Goal: Task Accomplishment & Management: Manage account settings

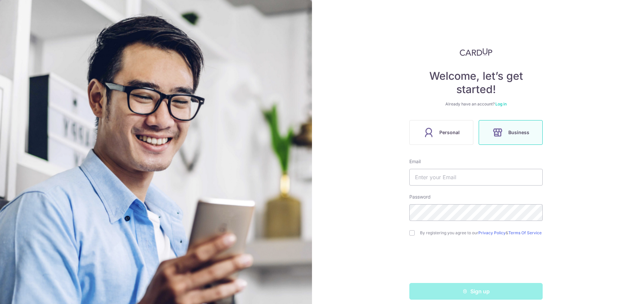
scroll to position [9, 0]
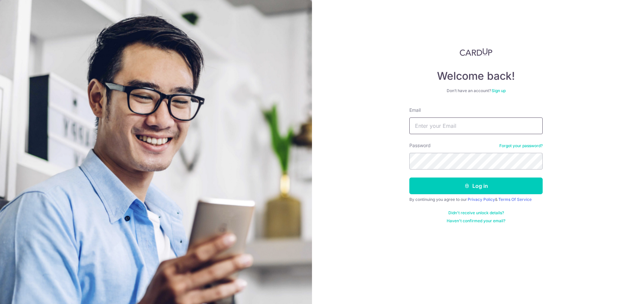
click at [443, 120] on input "Email" at bounding box center [475, 125] width 133 height 17
type input "junhaokok@gmail.com"
click at [409, 177] on button "Log in" at bounding box center [475, 185] width 133 height 17
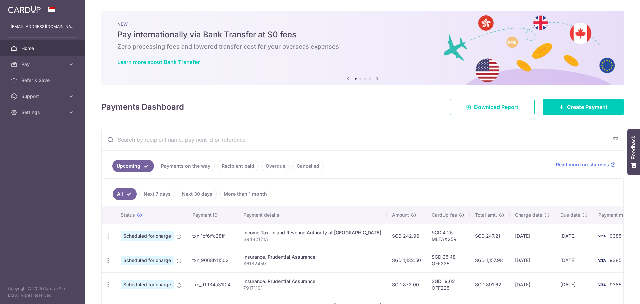
click at [193, 172] on body "junhaokok@gmail.com Home Pay Payments Recipients Cards Refer & Save Support FAQ…" at bounding box center [320, 152] width 640 height 304
click at [182, 167] on link "Payments on the way" at bounding box center [186, 165] width 58 height 13
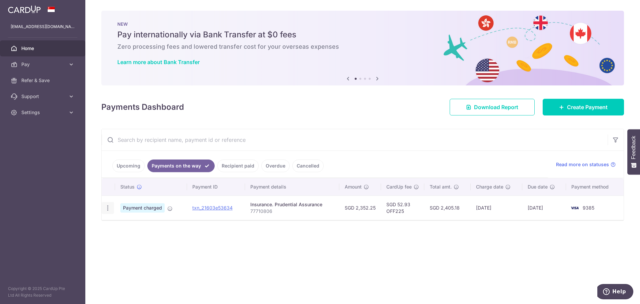
click at [106, 205] on icon "button" at bounding box center [107, 207] width 7 height 7
click at [284, 108] on div "Payments Dashboard Download Report Create Payment" at bounding box center [362, 105] width 523 height 19
click at [131, 165] on link "Upcoming" at bounding box center [128, 165] width 32 height 13
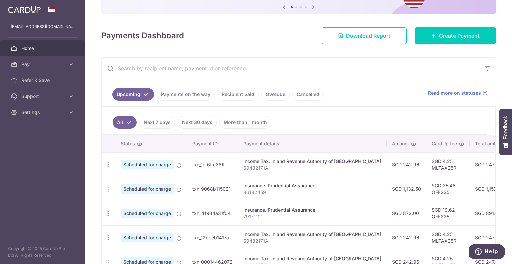
scroll to position [105, 0]
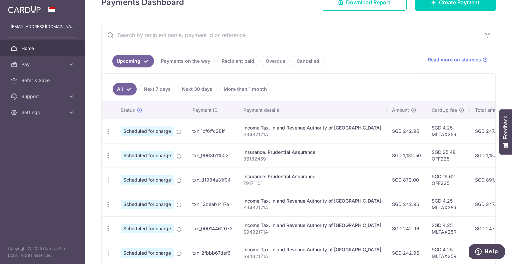
click at [183, 58] on link "Payments on the way" at bounding box center [186, 61] width 58 height 13
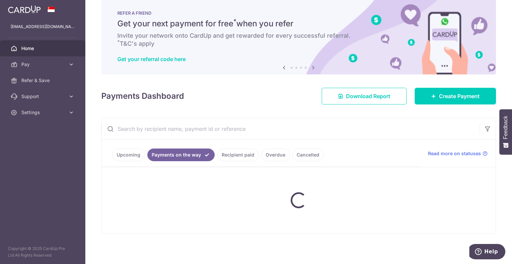
scroll to position [0, 0]
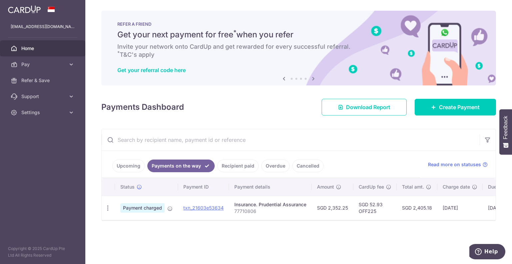
click at [125, 164] on link "Upcoming" at bounding box center [128, 165] width 32 height 13
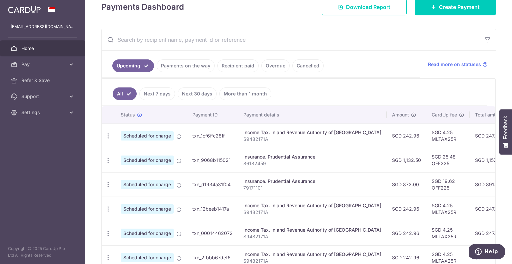
scroll to position [133, 0]
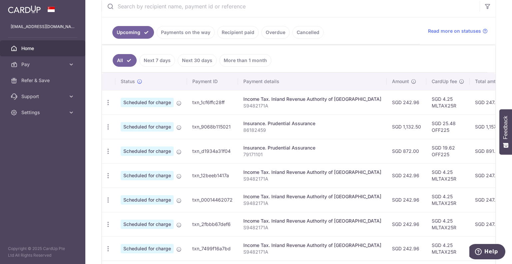
click at [178, 30] on link "Payments on the way" at bounding box center [186, 32] width 58 height 13
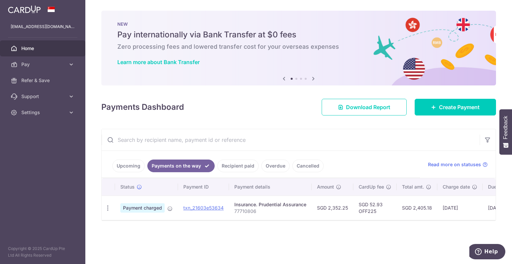
scroll to position [0, 0]
click at [130, 164] on link "Upcoming" at bounding box center [128, 165] width 32 height 13
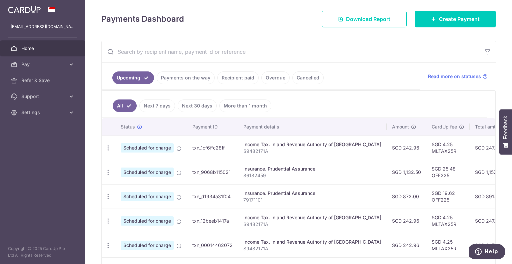
scroll to position [100, 0]
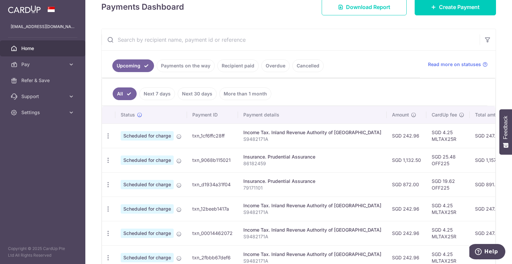
click at [232, 64] on link "Recipient paid" at bounding box center [237, 65] width 41 height 13
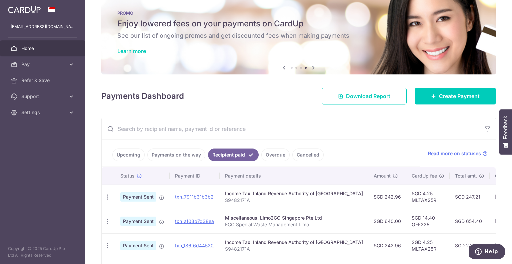
scroll to position [88, 0]
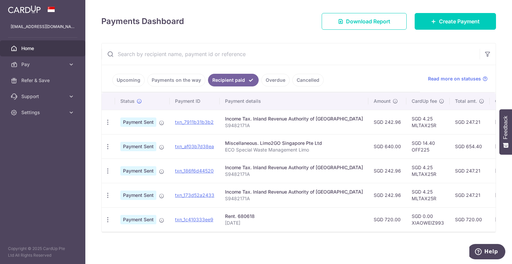
click at [275, 78] on link "Overdue" at bounding box center [275, 80] width 28 height 13
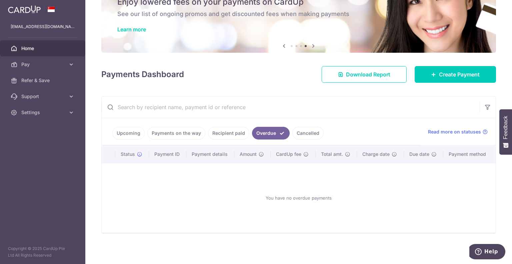
click at [225, 134] on link "Recipient paid" at bounding box center [228, 133] width 41 height 13
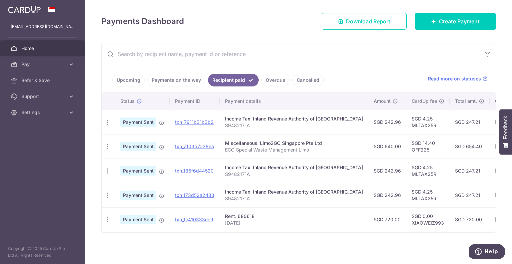
scroll to position [0, 0]
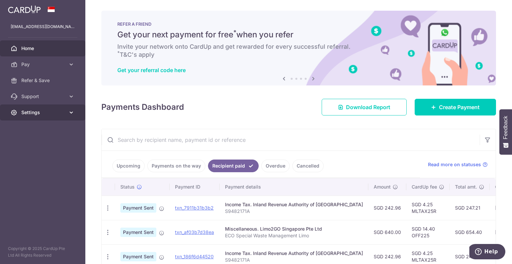
click at [60, 112] on span "Settings" at bounding box center [43, 112] width 44 height 7
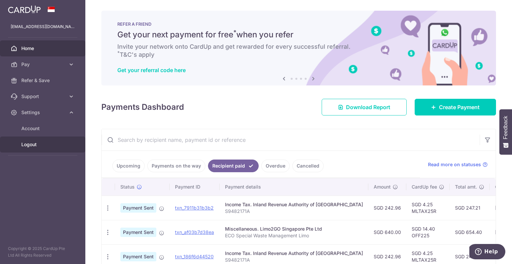
click at [39, 145] on span "Logout" at bounding box center [43, 144] width 44 height 7
